Goal: Complete application form

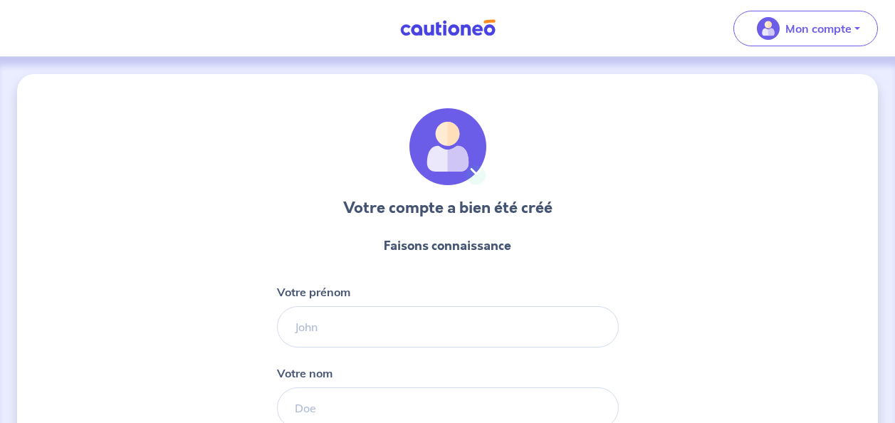
select select "FR"
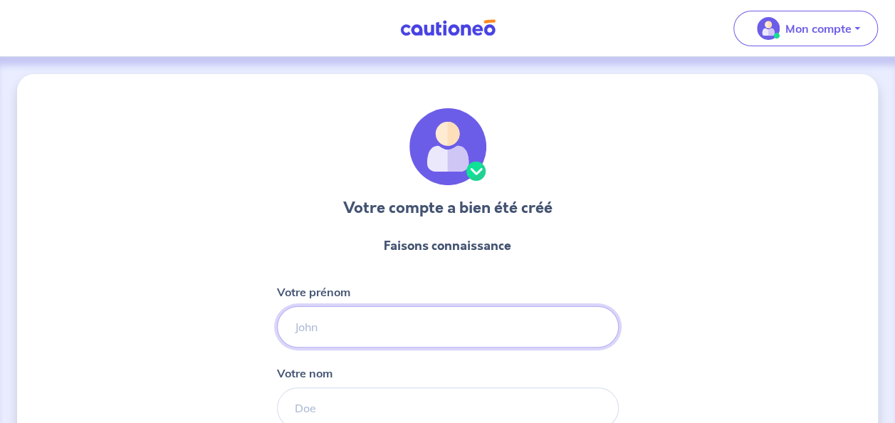
click at [323, 328] on input "Votre prénom" at bounding box center [448, 326] width 342 height 41
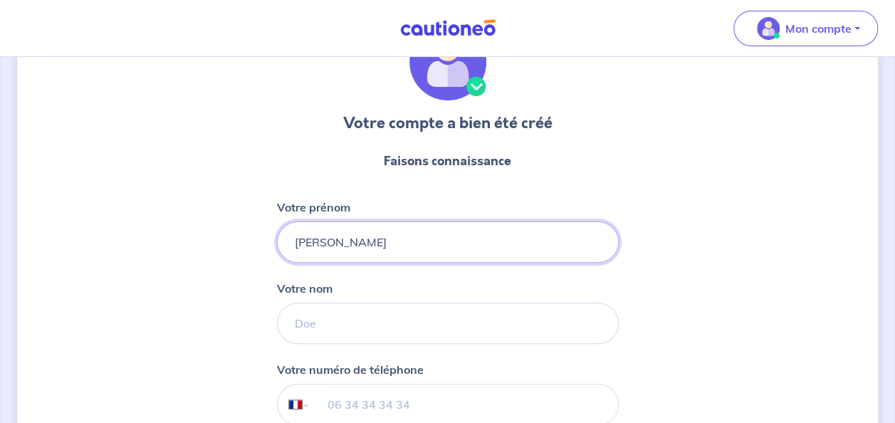
type input "[PERSON_NAME]"
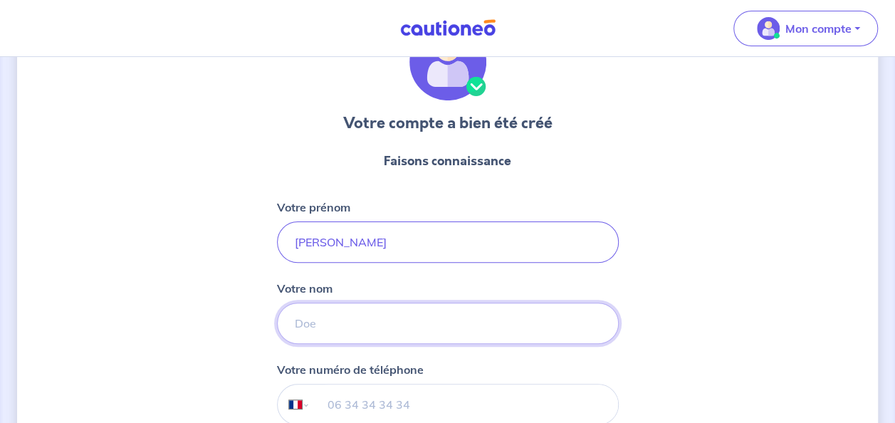
click at [346, 318] on input "Votre nom" at bounding box center [448, 323] width 342 height 41
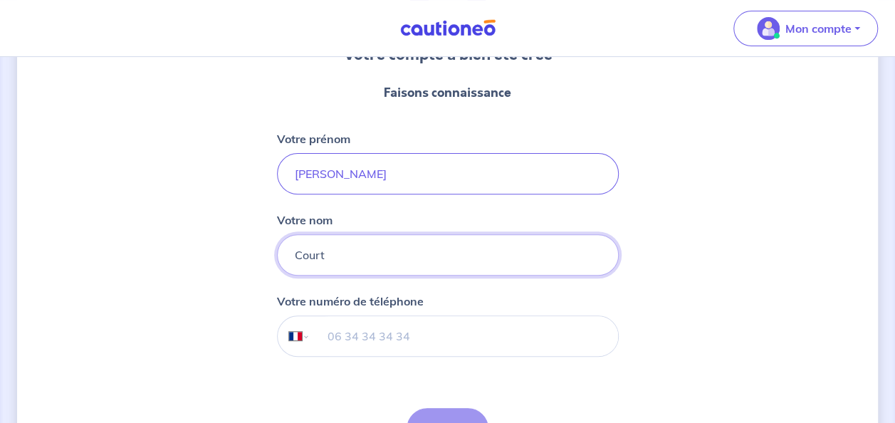
scroll to position [180, 0]
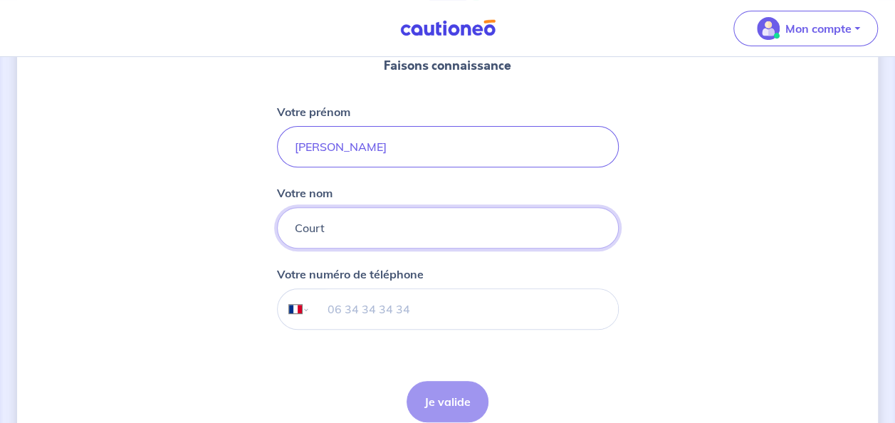
type input "Court"
click at [162, 353] on div "Votre compte a bien été créé Faisons connaissance Votre prénom [PERSON_NAME] no…" at bounding box center [447, 184] width 861 height 580
click at [351, 310] on input "tel" at bounding box center [464, 309] width 308 height 40
type input "06 07 37 60 73"
click at [450, 402] on button "Je valide" at bounding box center [448, 401] width 82 height 41
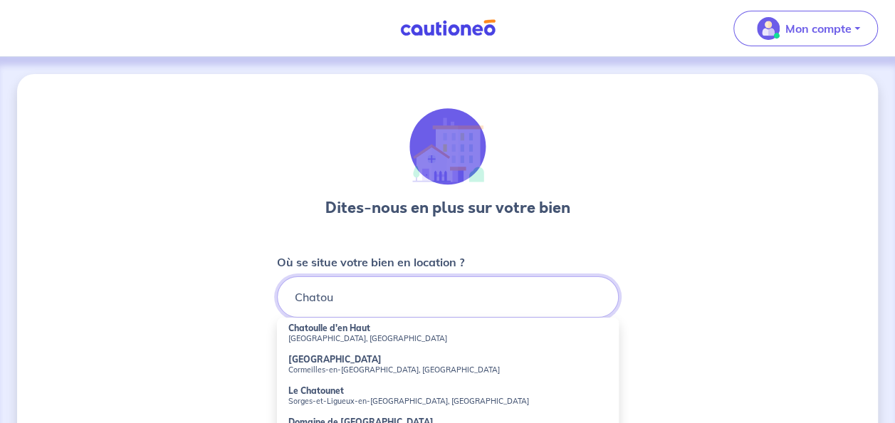
scroll to position [46, 0]
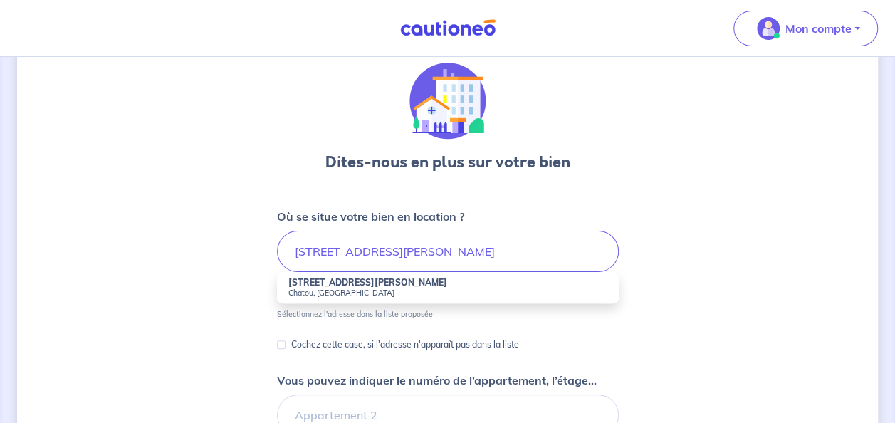
click at [328, 284] on strong "[STREET_ADDRESS][PERSON_NAME]" at bounding box center [367, 282] width 159 height 11
type input "[STREET_ADDRESS][PERSON_NAME]"
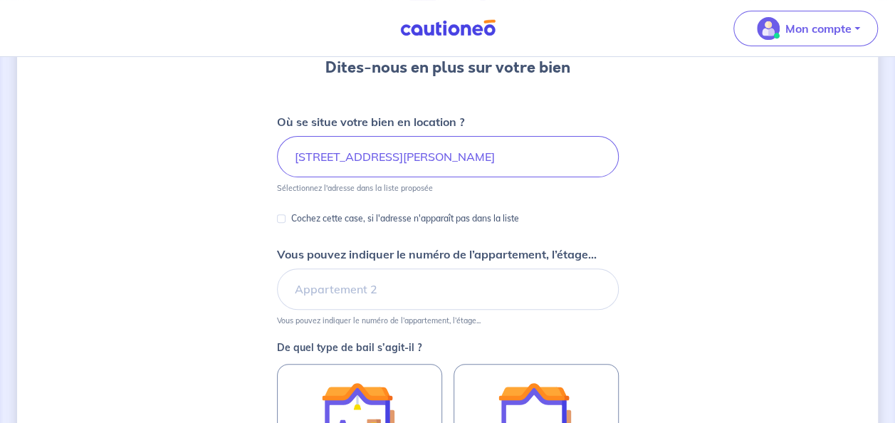
scroll to position [141, 0]
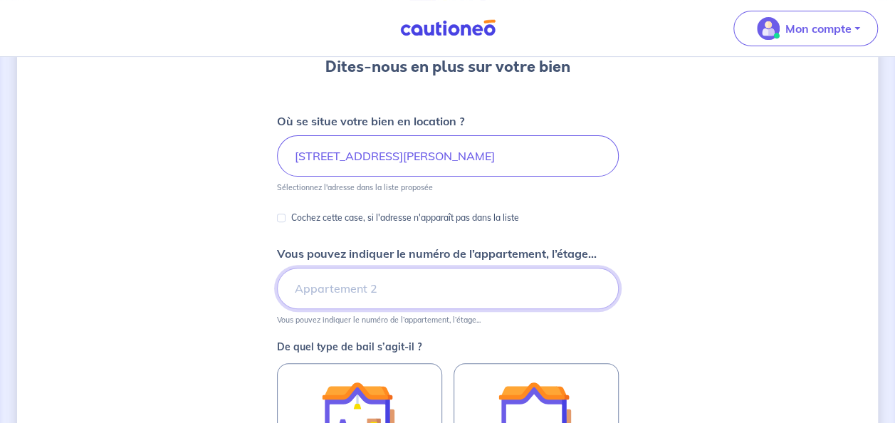
click at [343, 288] on input "Vous pouvez indiquer le numéro de l’appartement, l’étage..." at bounding box center [448, 288] width 342 height 41
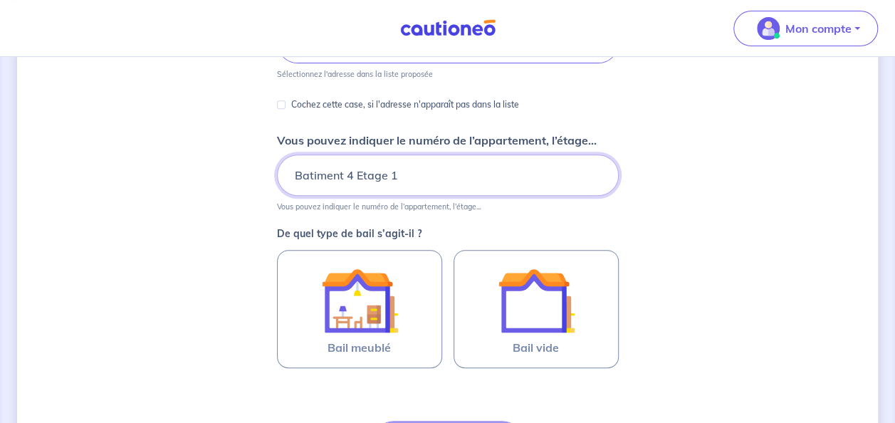
scroll to position [255, 0]
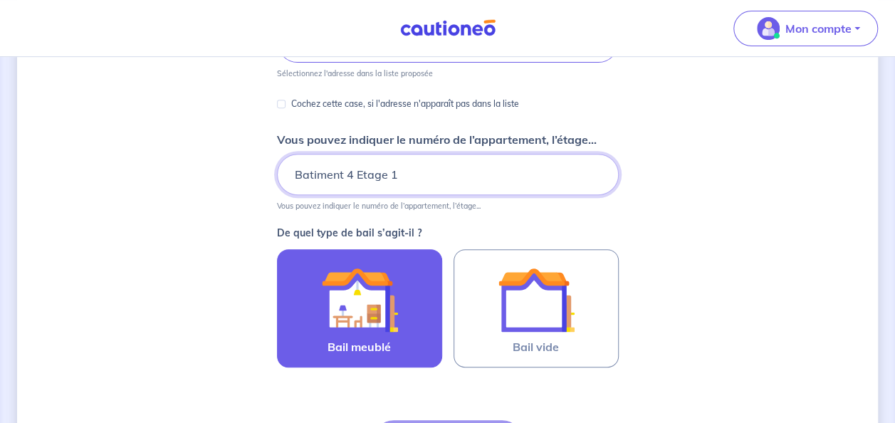
type input "Batiment 4 Etage 1"
click at [362, 308] on img at bounding box center [359, 299] width 77 height 77
click at [0, 0] on input "Bail meublé" at bounding box center [0, 0] width 0 height 0
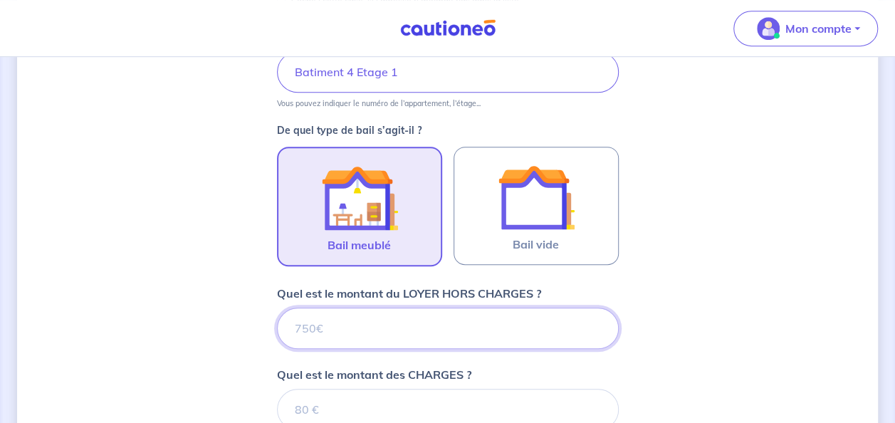
scroll to position [358, 0]
type input "785"
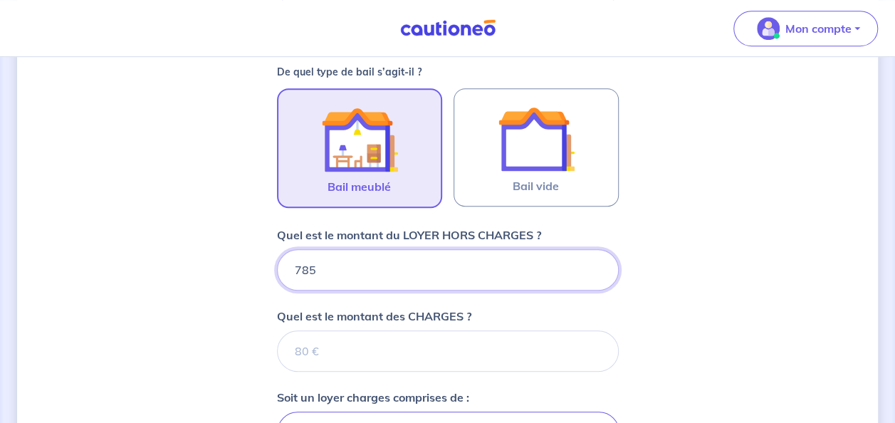
scroll to position [417, 0]
type input "785"
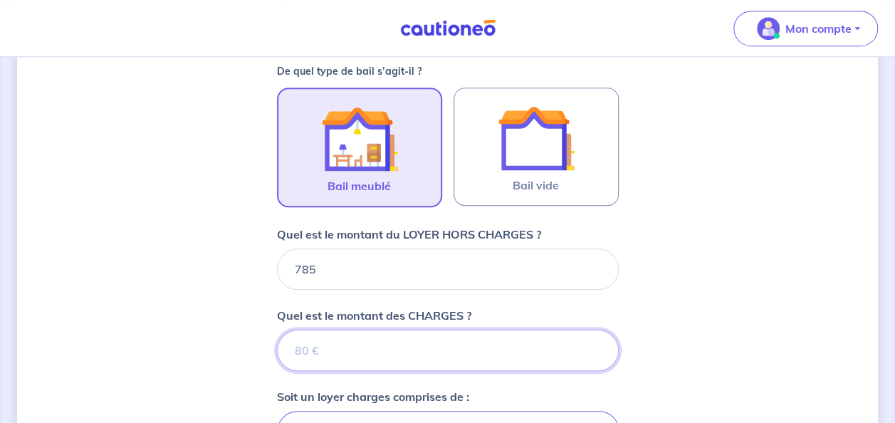
click at [327, 340] on input "Quel est le montant des CHARGES ?" at bounding box center [448, 350] width 342 height 41
type input "55"
type input "840"
type input "55"
click at [211, 310] on div "Dites-nous en plus sur votre bien Où se situe votre bien en location ? [STREET_…" at bounding box center [447, 210] width 861 height 1104
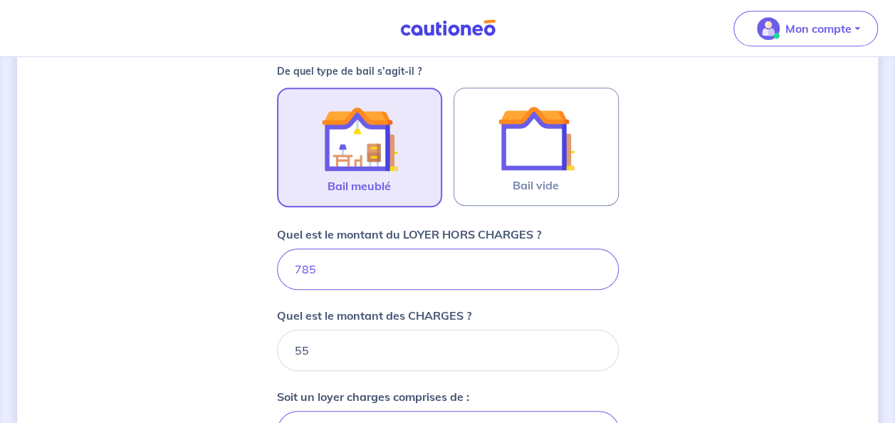
scroll to position [538, 0]
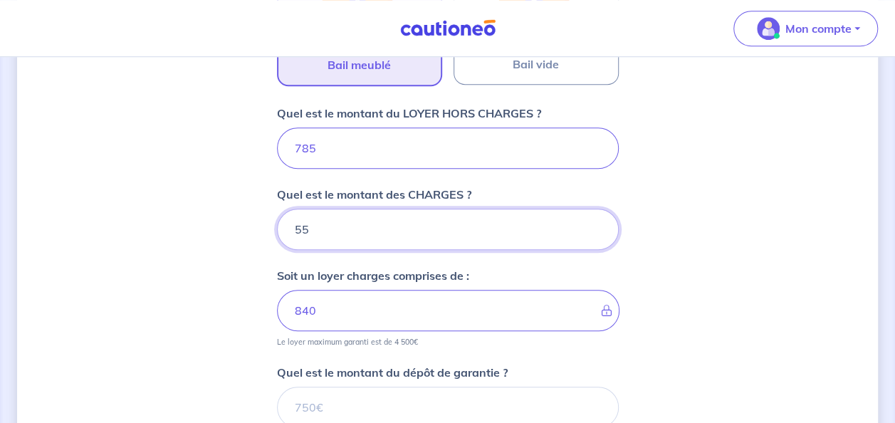
click at [370, 234] on input "55" at bounding box center [448, 229] width 342 height 41
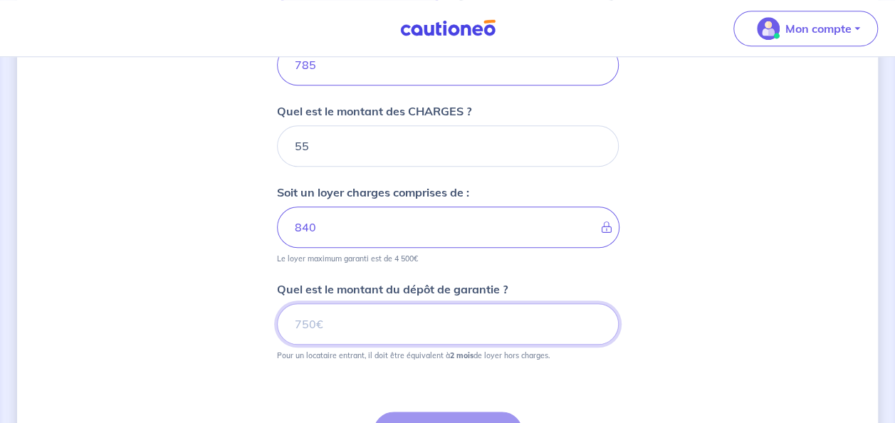
click at [348, 326] on input "Quel est le montant du dépôt de garantie ?" at bounding box center [448, 323] width 342 height 41
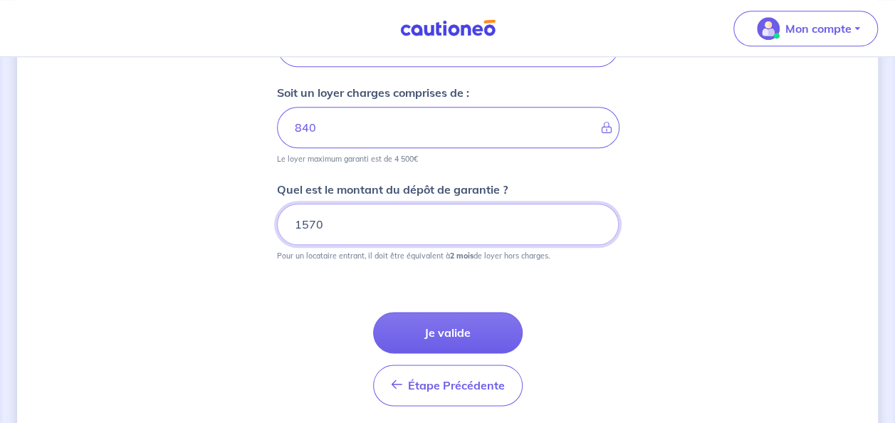
scroll to position [729, 0]
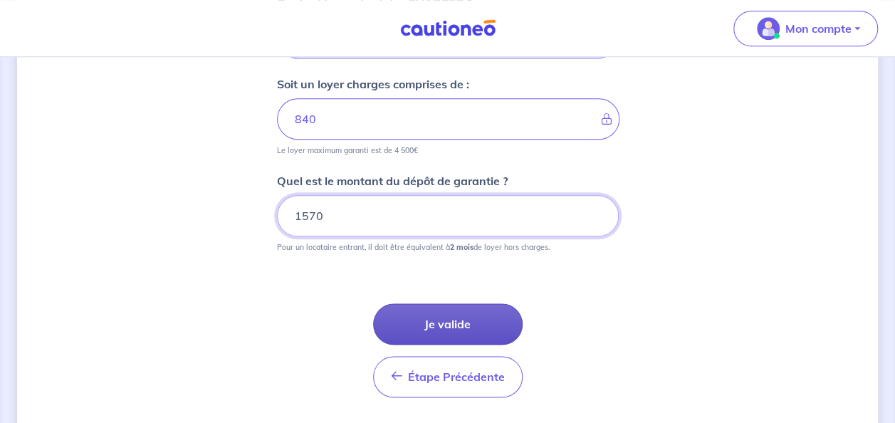
type input "1570"
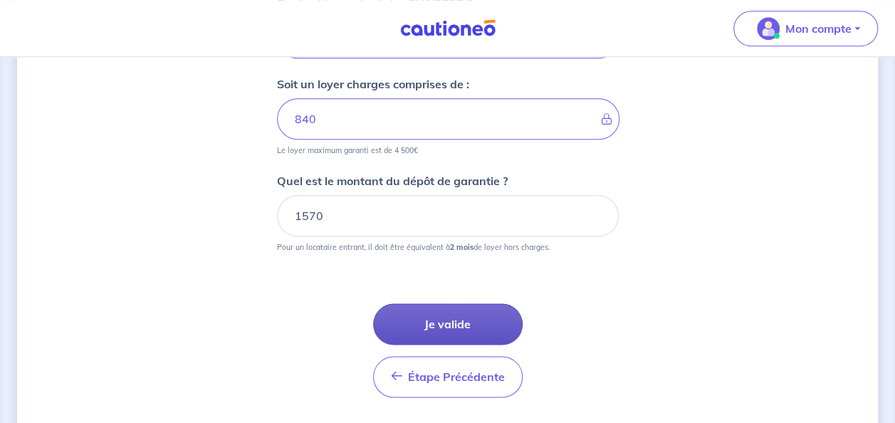
click at [451, 319] on button "Je valide" at bounding box center [448, 323] width 150 height 41
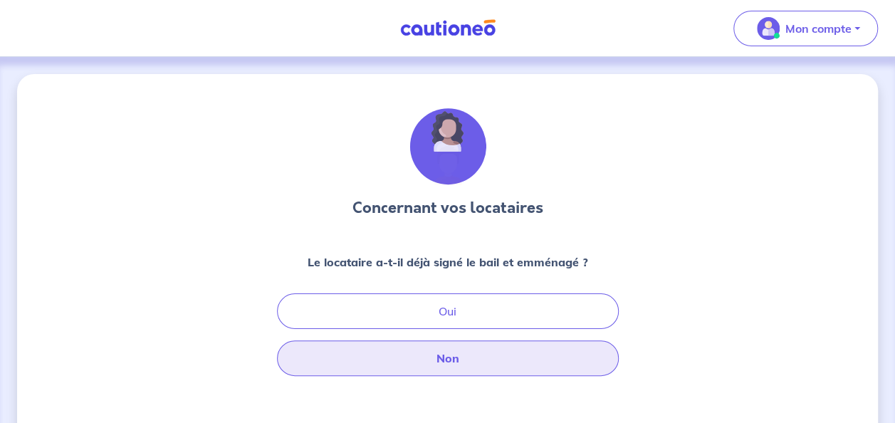
click at [450, 355] on button "Non" at bounding box center [448, 358] width 342 height 36
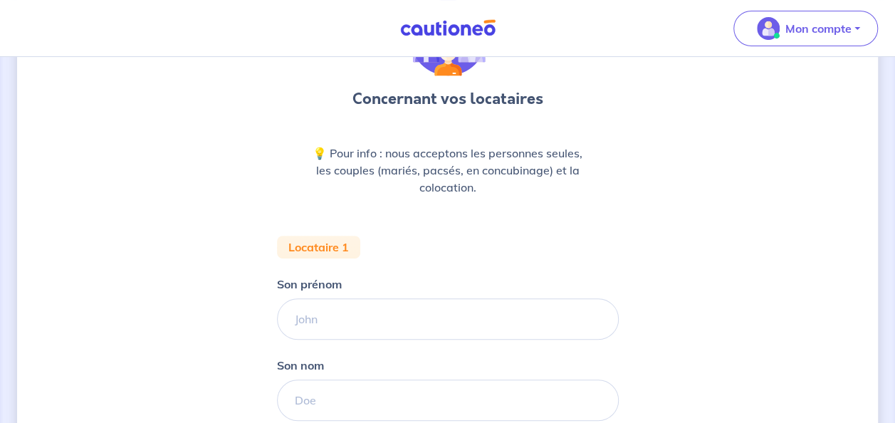
scroll to position [154, 0]
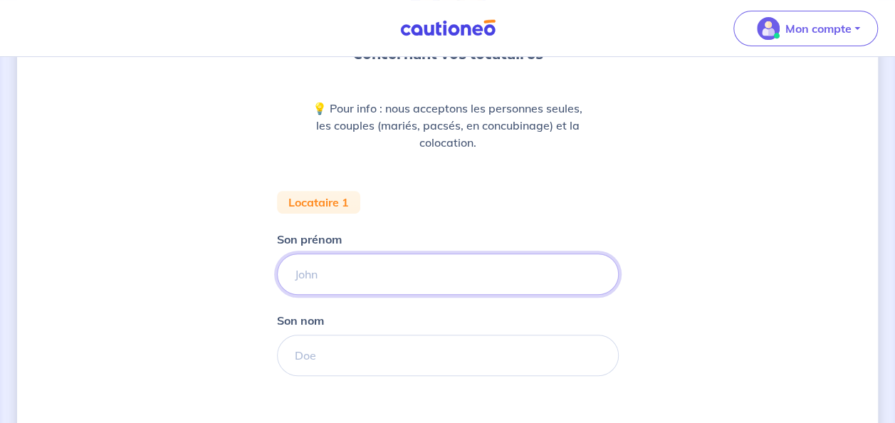
click at [340, 270] on input "Son prénom" at bounding box center [448, 273] width 342 height 41
type input "[PERSON_NAME]"
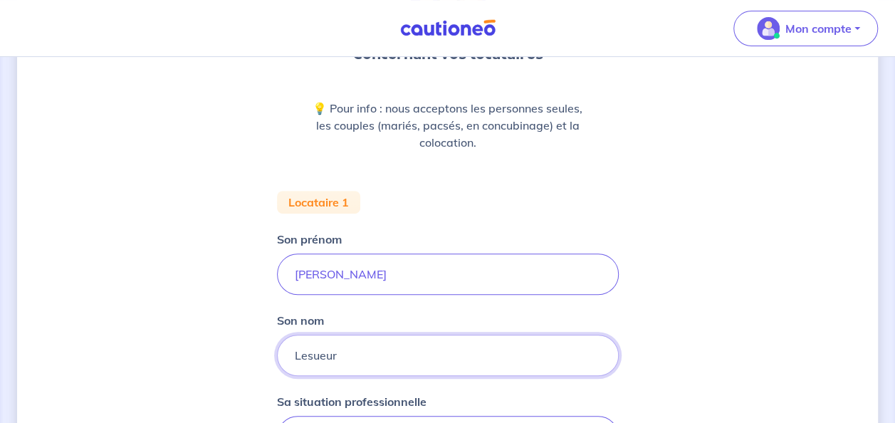
type input "Lesueur"
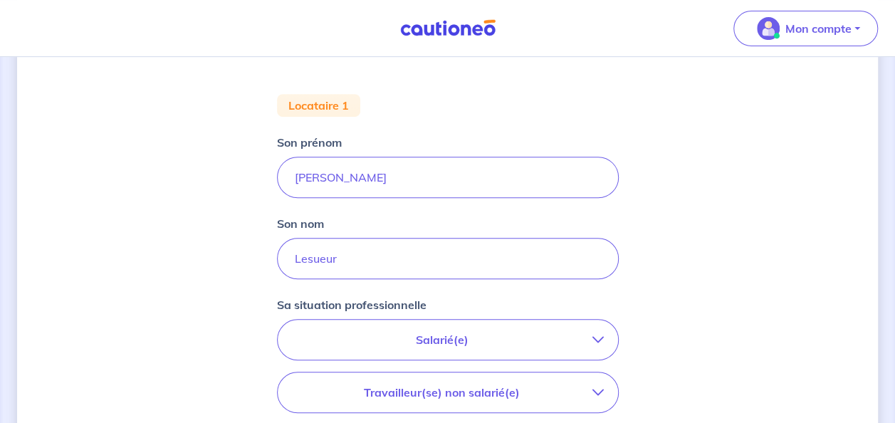
click at [371, 332] on p "Salarié(e)" at bounding box center [442, 339] width 300 height 17
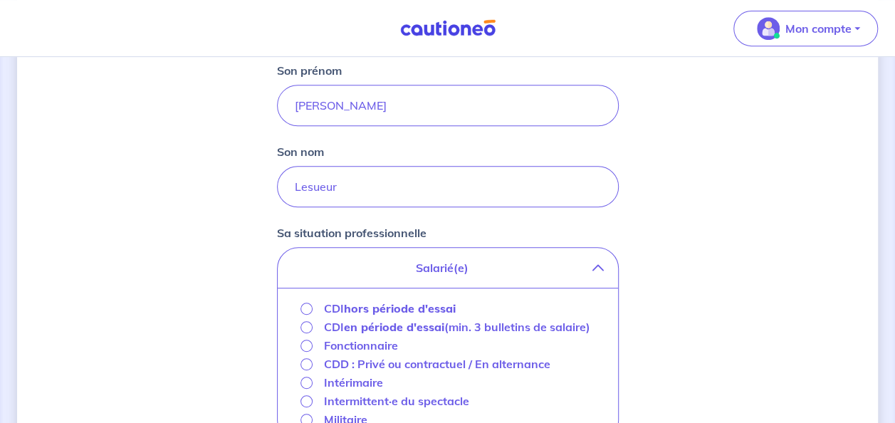
scroll to position [330, 0]
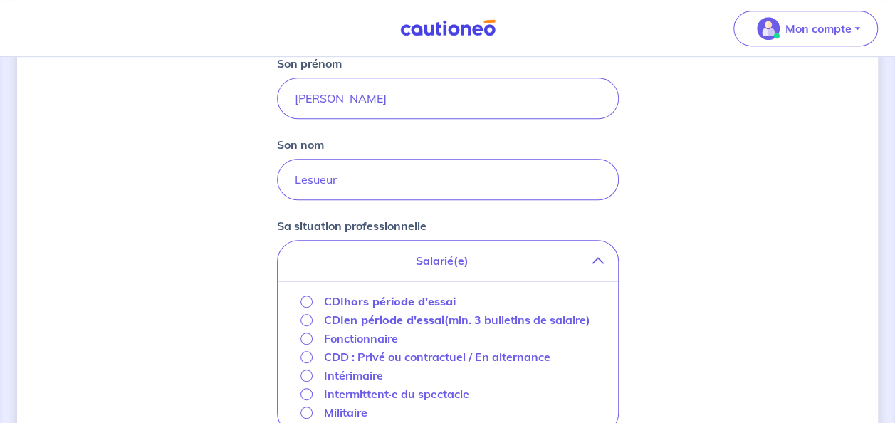
click at [359, 302] on strong "hors période d'essai" at bounding box center [400, 301] width 112 height 14
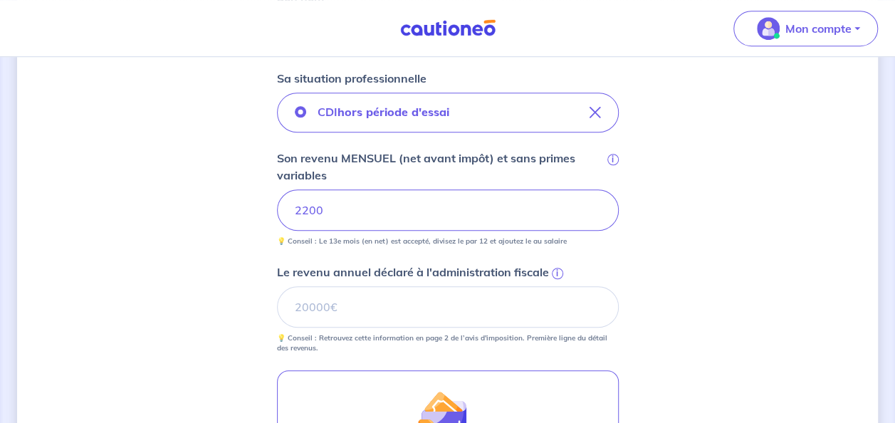
scroll to position [478, 0]
click at [554, 271] on span "i" at bounding box center [557, 272] width 11 height 11
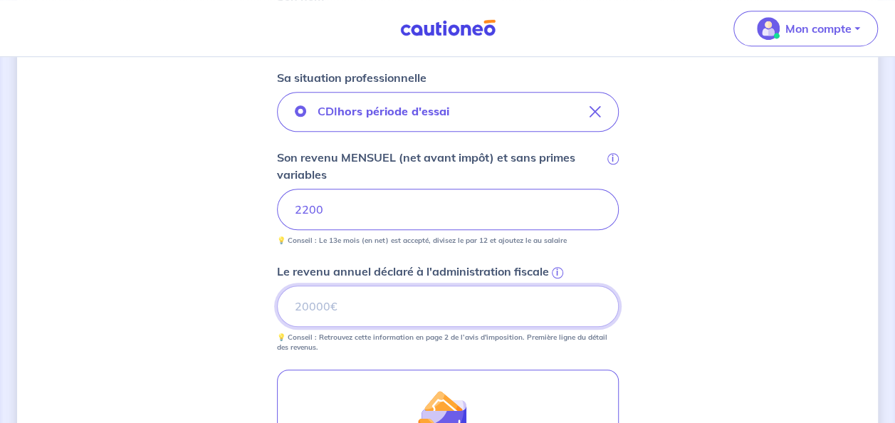
click at [554, 286] on input "Le revenu annuel déclaré à l'administration fiscale i" at bounding box center [448, 306] width 342 height 41
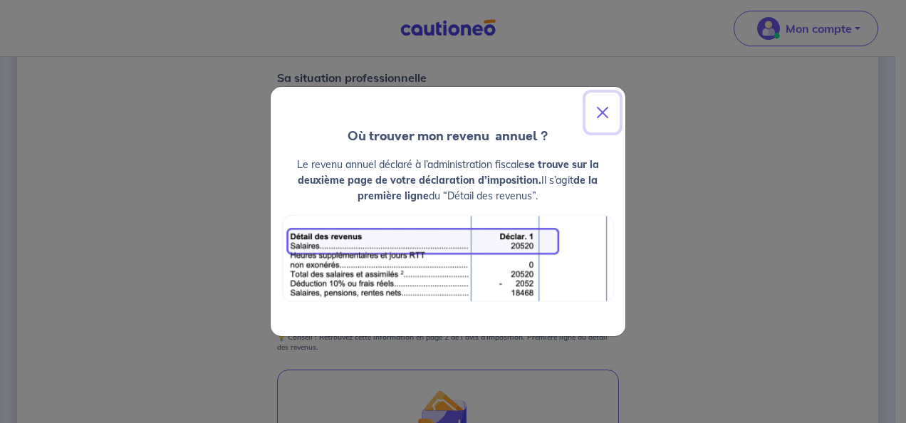
click at [602, 107] on button "Close" at bounding box center [602, 113] width 34 height 40
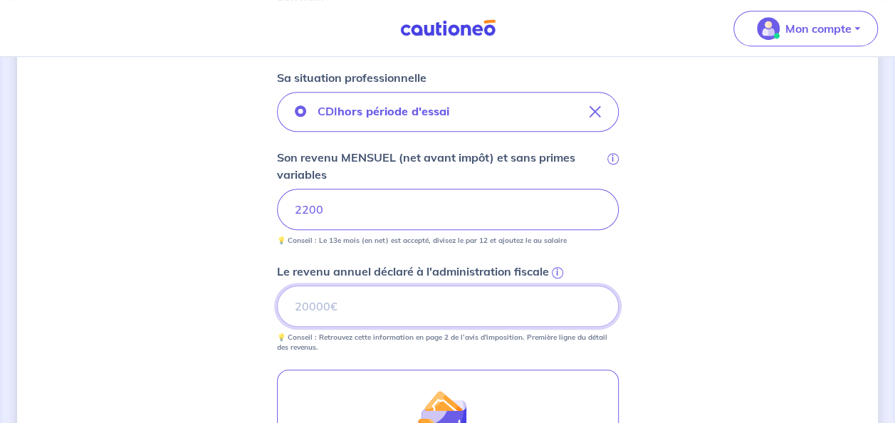
click at [330, 308] on input "Le revenu annuel déclaré à l'administration fiscale i" at bounding box center [448, 306] width 342 height 41
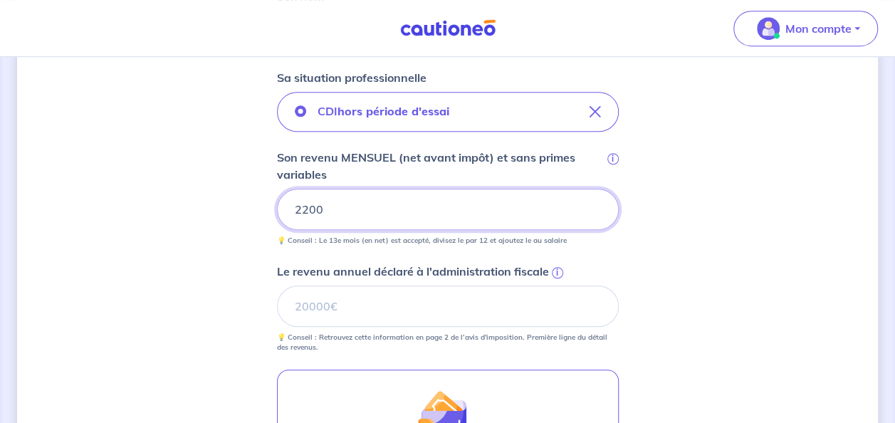
click at [338, 216] on input "2200" at bounding box center [448, 209] width 342 height 41
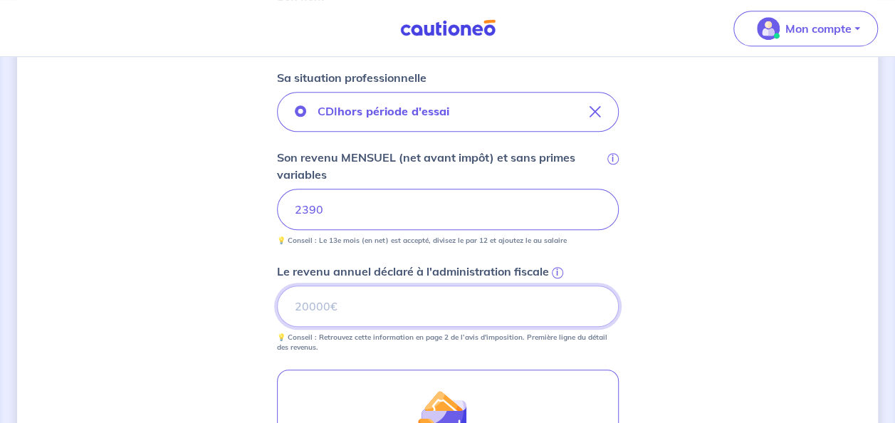
click at [320, 303] on input "Le revenu annuel déclaré à l'administration fiscale i" at bounding box center [448, 306] width 342 height 41
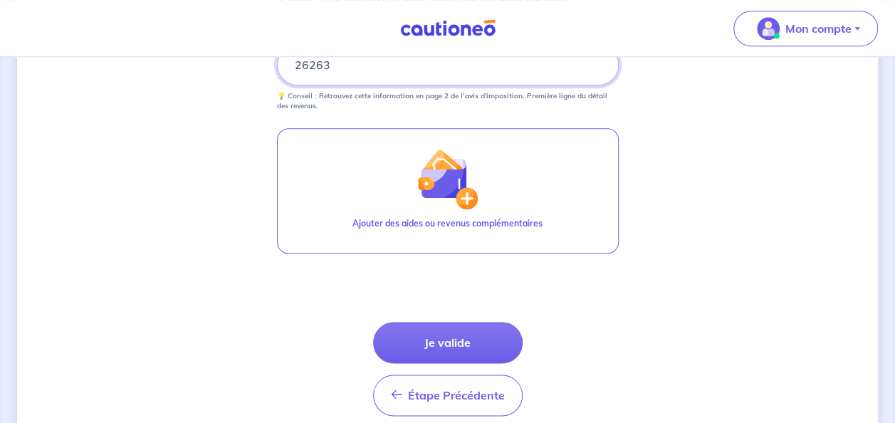
scroll to position [777, 0]
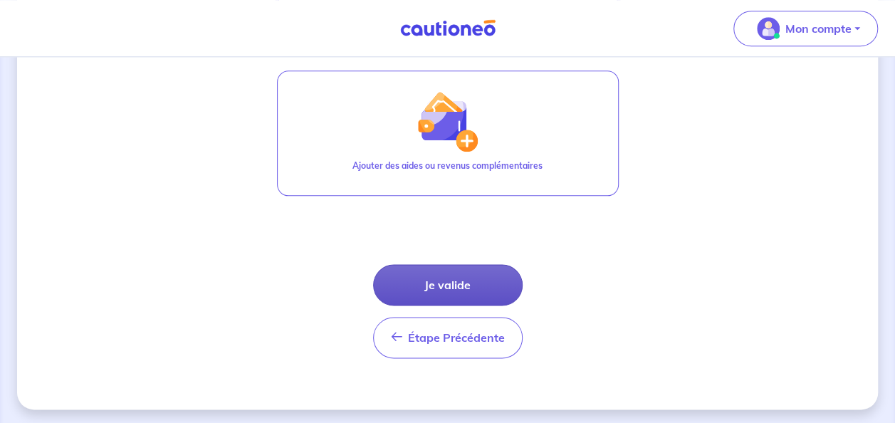
type input "26263"
click at [426, 279] on button "Je valide" at bounding box center [448, 284] width 150 height 41
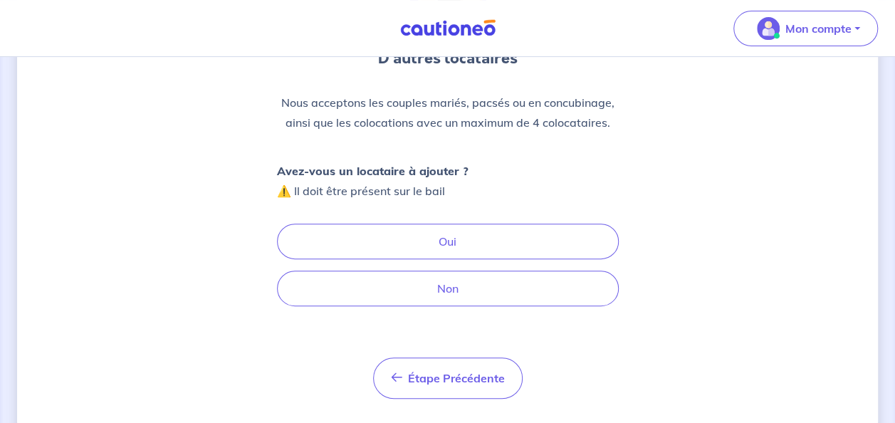
scroll to position [149, 0]
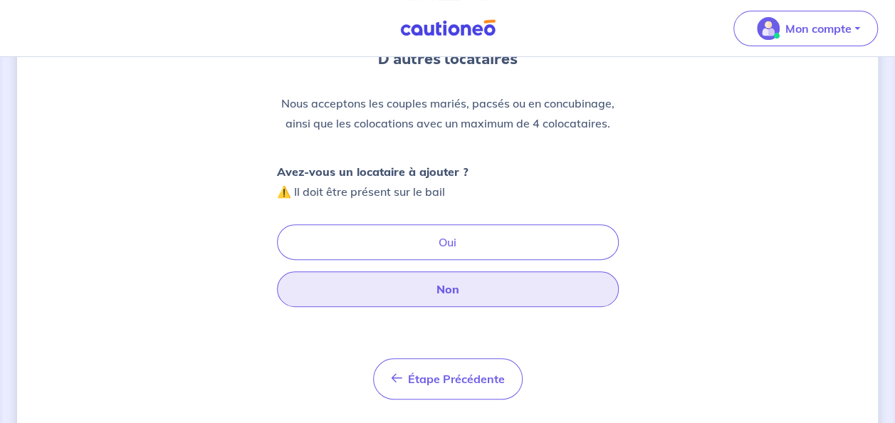
click at [448, 292] on button "Non" at bounding box center [448, 289] width 342 height 36
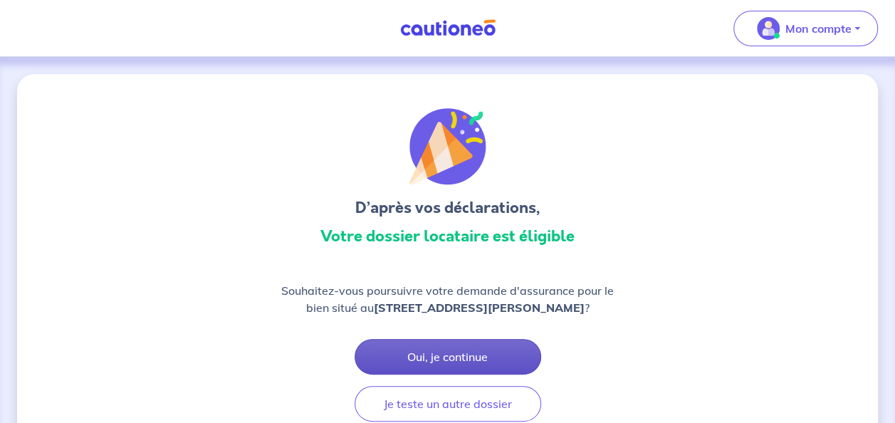
click at [444, 359] on button "Oui, je continue" at bounding box center [448, 357] width 187 height 36
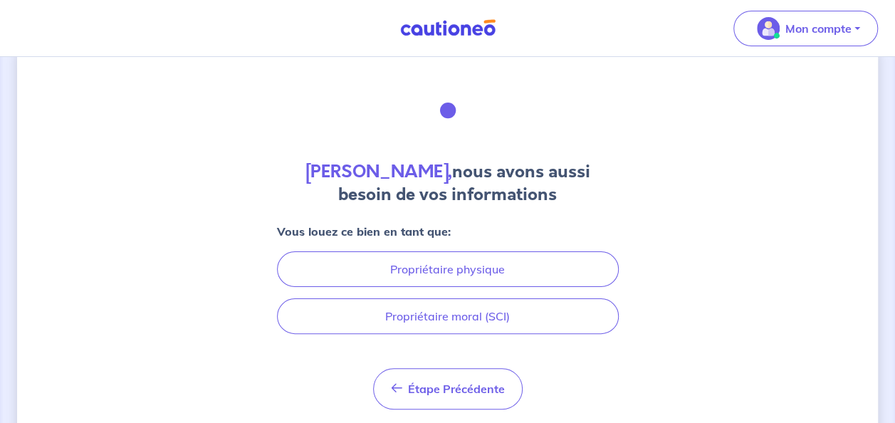
scroll to position [52, 0]
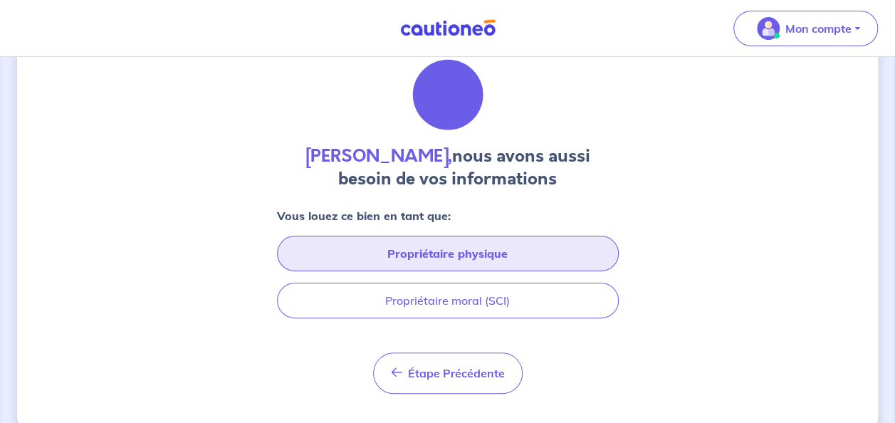
click at [439, 258] on button "Propriétaire physique" at bounding box center [448, 254] width 342 height 36
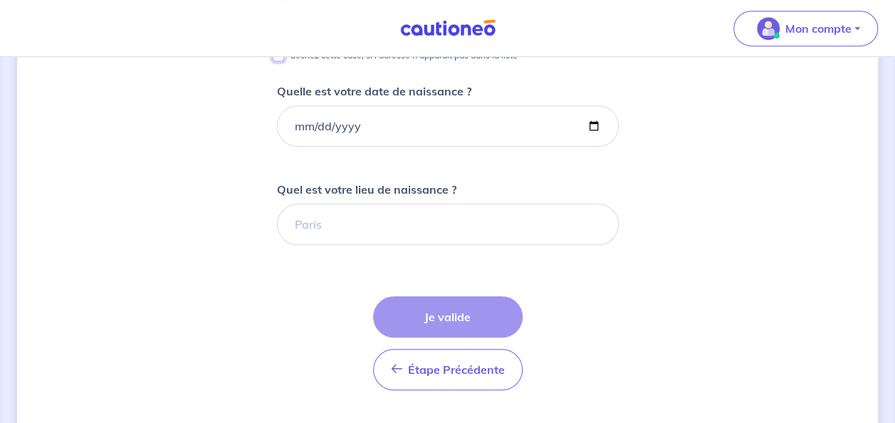
scroll to position [147, 0]
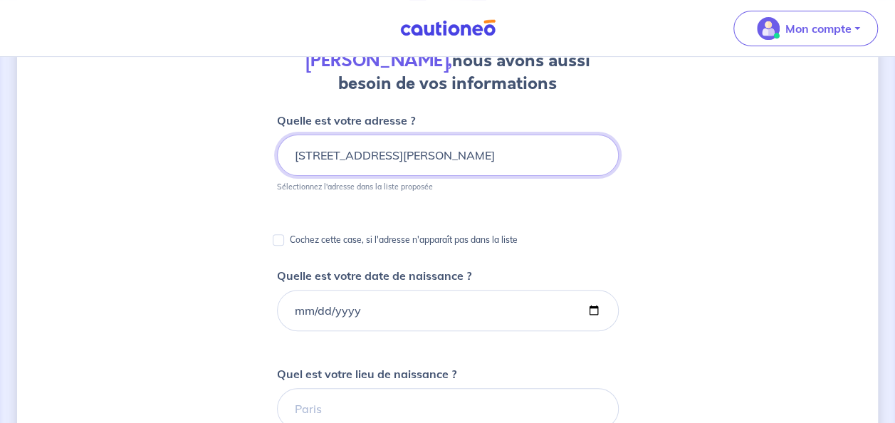
click at [424, 158] on input "[STREET_ADDRESS][PERSON_NAME]" at bounding box center [448, 155] width 342 height 41
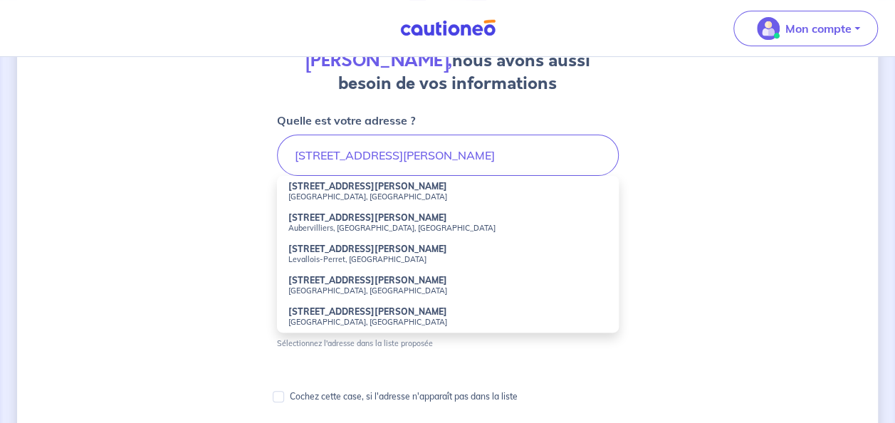
click at [328, 184] on strong "[STREET_ADDRESS][PERSON_NAME]" at bounding box center [367, 186] width 159 height 11
type input "[STREET_ADDRESS][PERSON_NAME]"
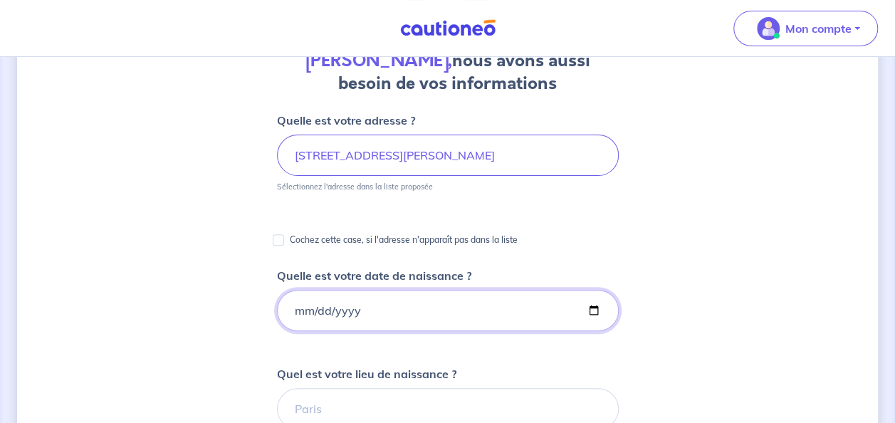
click at [340, 312] on input "Quelle est votre date de naissance ?" at bounding box center [448, 310] width 342 height 41
click at [296, 309] on input "Quelle est votre date de naissance ?" at bounding box center [448, 310] width 342 height 41
type input "[DATE]"
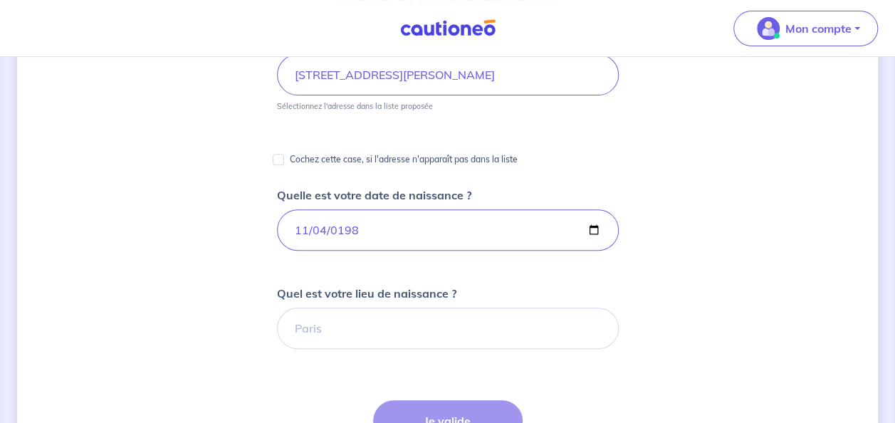
click at [324, 350] on form "Quelle est votre adresse ? [STREET_ADDRESS][PERSON_NAME] Sélectionnez l'adresse…" at bounding box center [448, 379] width 342 height 696
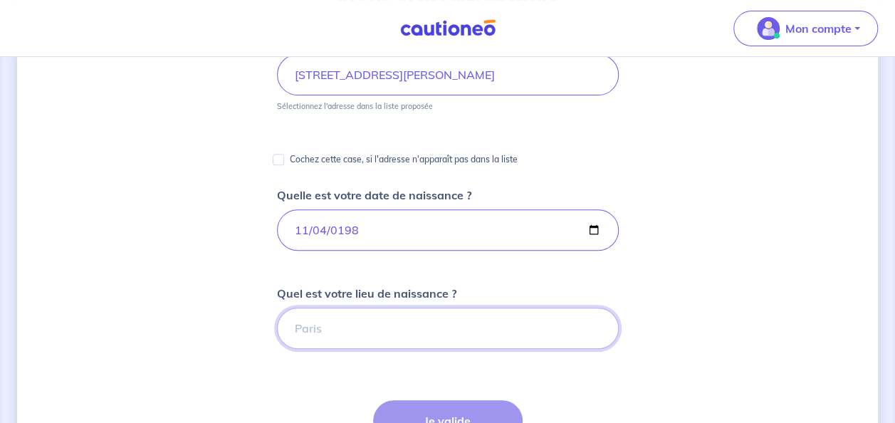
click at [315, 320] on input "Quel est votre lieu de naissance ?" at bounding box center [448, 328] width 342 height 41
type input "Drancy"
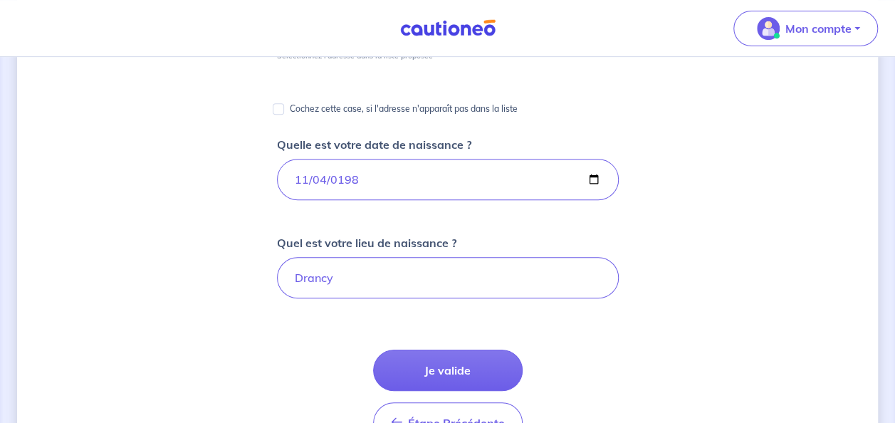
scroll to position [283, 0]
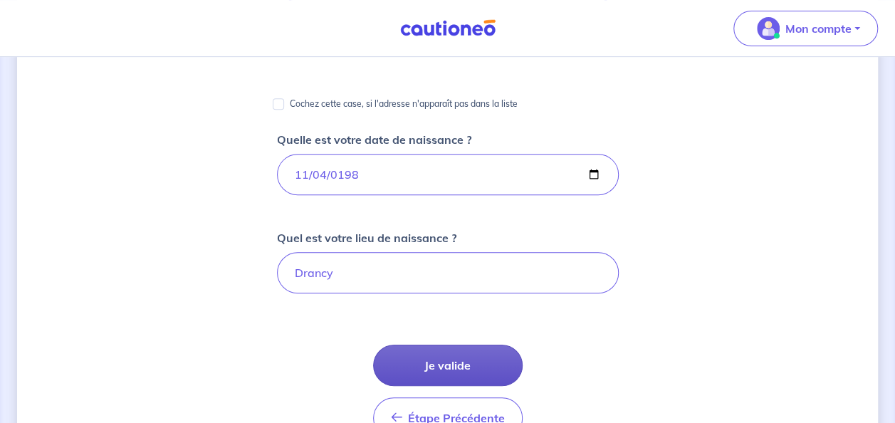
click at [425, 374] on button "Je valide" at bounding box center [448, 365] width 150 height 41
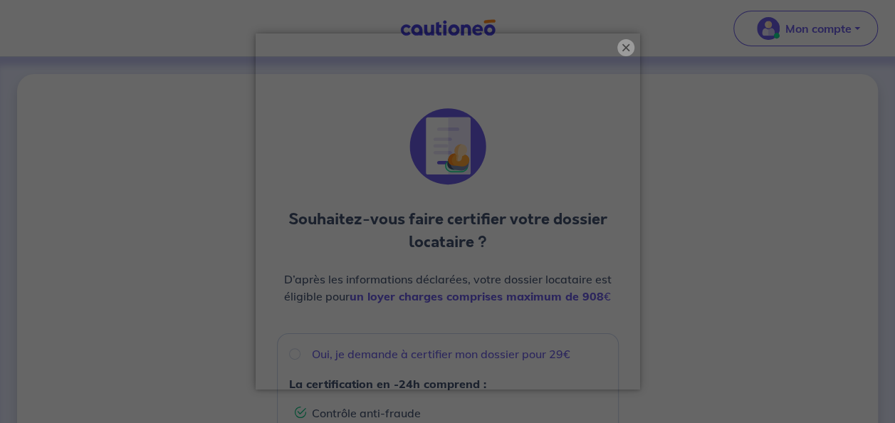
click at [629, 48] on button "×" at bounding box center [625, 47] width 17 height 17
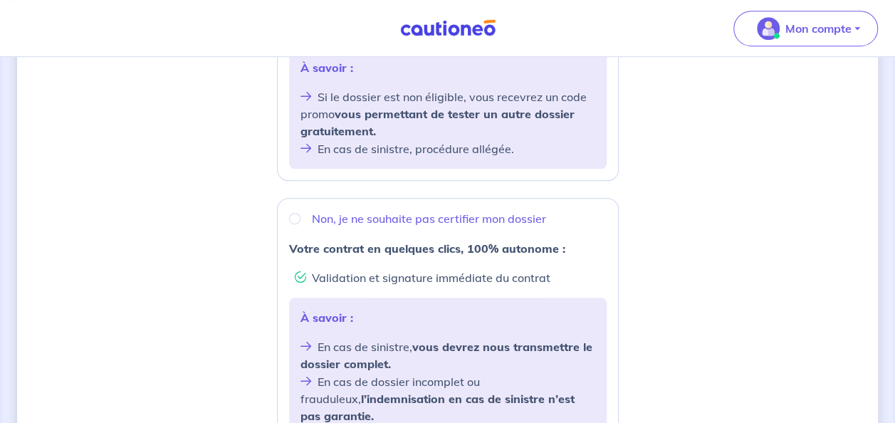
scroll to position [429, 0]
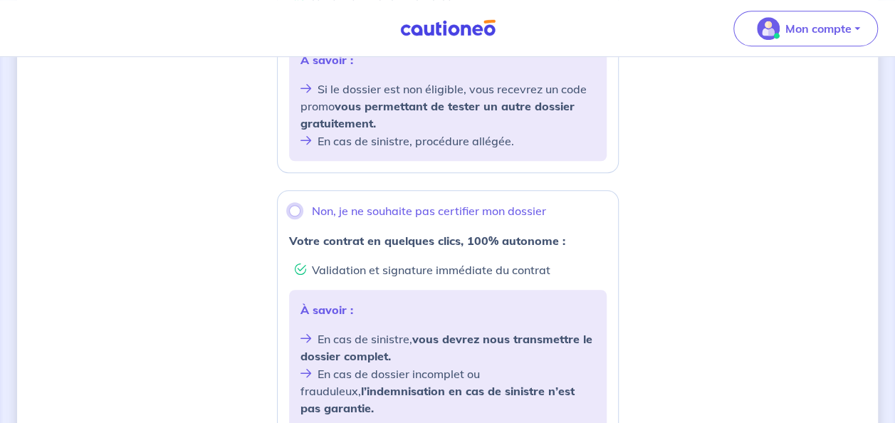
click at [297, 214] on input "Non, je ne souhaite pas certifier mon dossier" at bounding box center [294, 210] width 11 height 11
radio input "true"
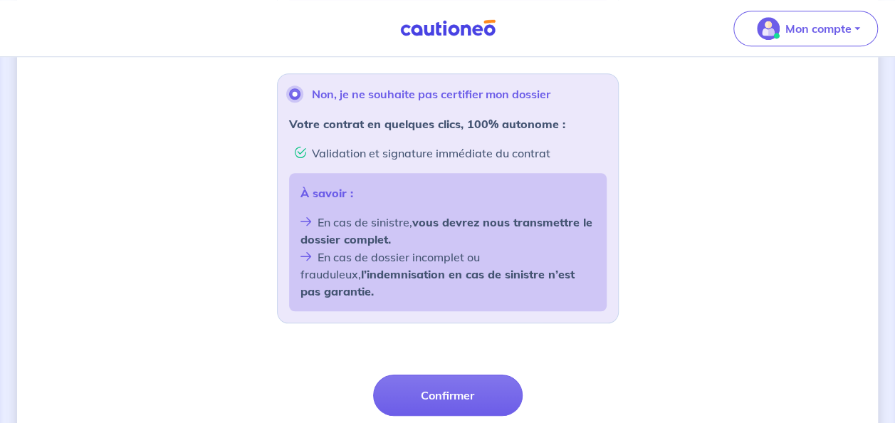
scroll to position [613, 0]
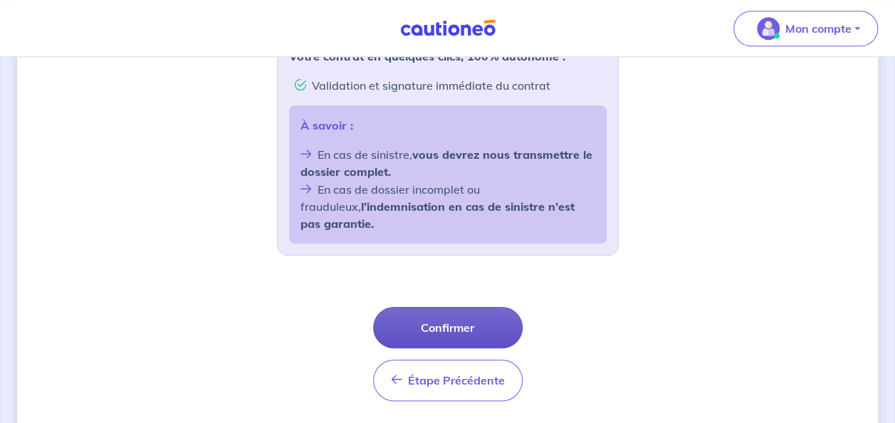
click at [416, 307] on button "Confirmer" at bounding box center [448, 327] width 150 height 41
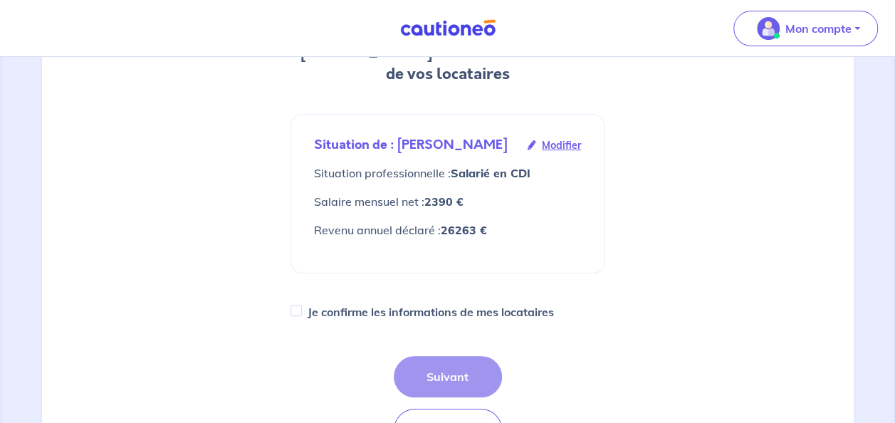
scroll to position [215, 0]
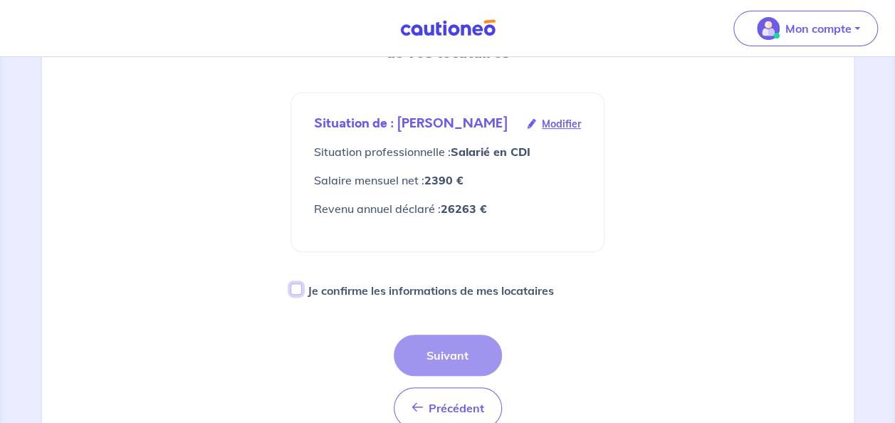
click at [299, 290] on input "Je confirme les informations de mes locataires" at bounding box center [295, 288] width 11 height 11
checkbox input "true"
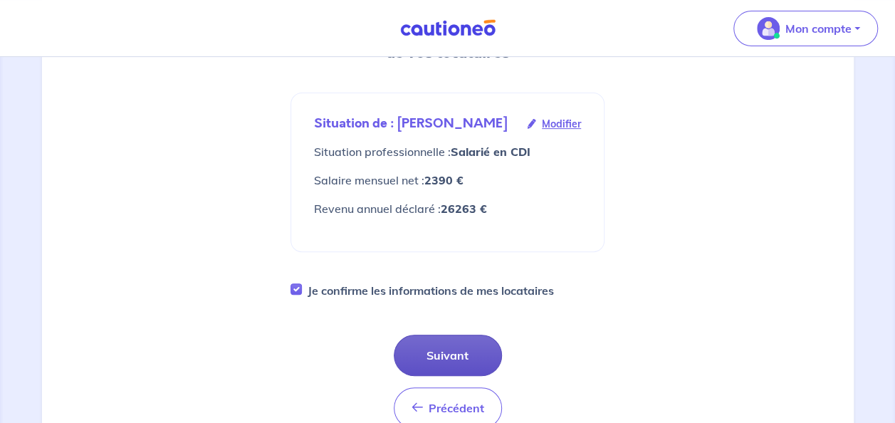
click at [439, 362] on button "Suivant" at bounding box center [448, 355] width 108 height 41
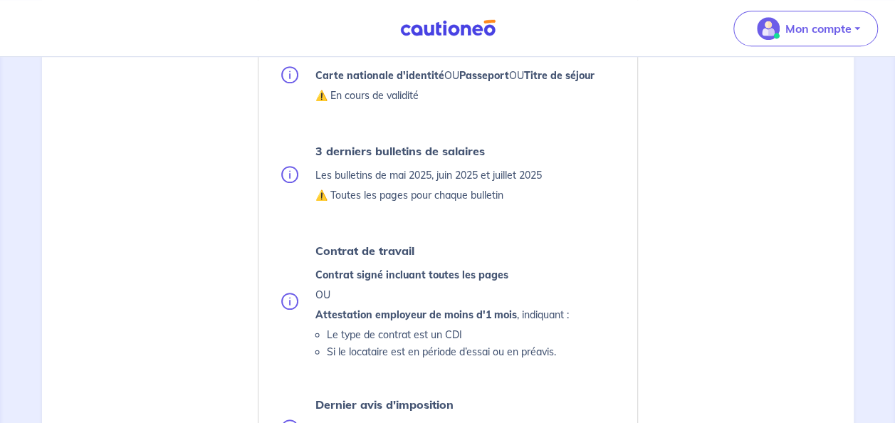
scroll to position [435, 0]
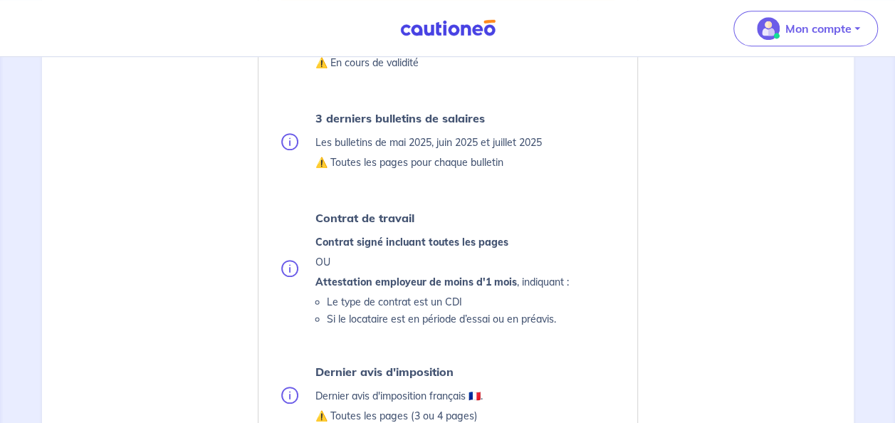
drag, startPoint x: 409, startPoint y: 286, endPoint x: 322, endPoint y: 345, distance: 105.2
click at [322, 345] on ul "Pièce d’identité Carte nationale d'identité OU Passeport OU Titre de séjour ⚠️ …" at bounding box center [448, 292] width 345 height 567
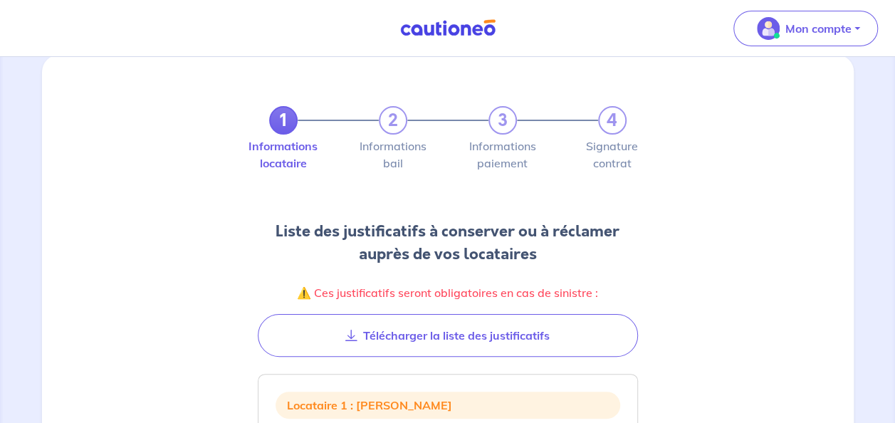
scroll to position [26, 0]
